Goal: Communication & Community: Connect with others

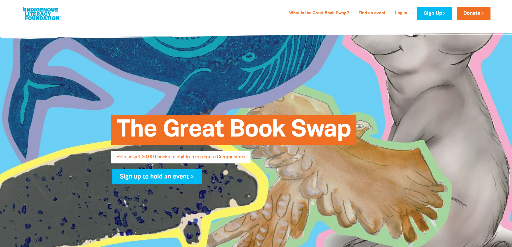
select select "AU"
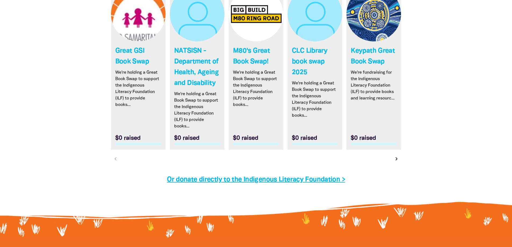
scroll to position [1604, 0]
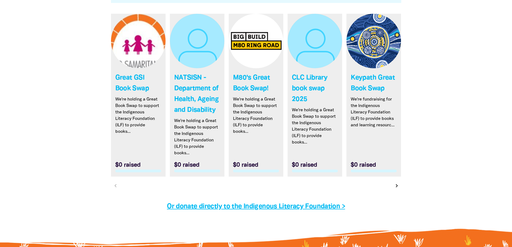
click at [396, 186] on icon "chevron_right" at bounding box center [397, 186] width 6 height 6
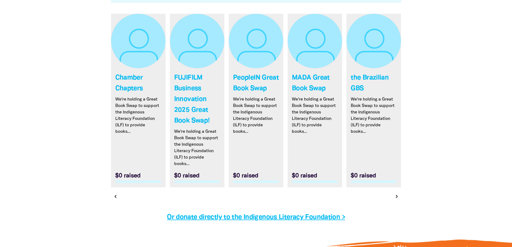
click at [397, 197] on icon "chevron_right" at bounding box center [397, 196] width 6 height 6
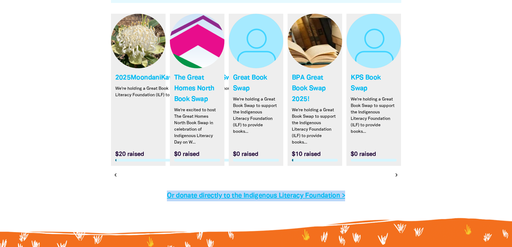
drag, startPoint x: 397, startPoint y: 197, endPoint x: 399, endPoint y: 182, distance: 15.5
click at [399, 183] on div "Find a Great Book Swap to donate to... Search for individuals and teams: search…" at bounding box center [256, 101] width 307 height 262
click at [398, 176] on icon "chevron_right" at bounding box center [397, 175] width 6 height 6
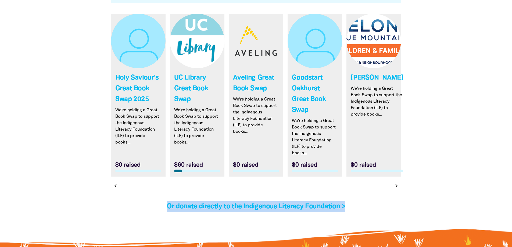
click at [398, 176] on link "Link to [PERSON_NAME]" at bounding box center [374, 95] width 55 height 163
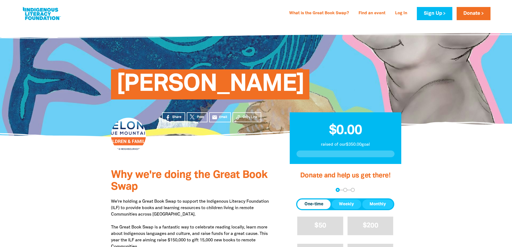
select select "AU"
